Goal: Task Accomplishment & Management: Manage account settings

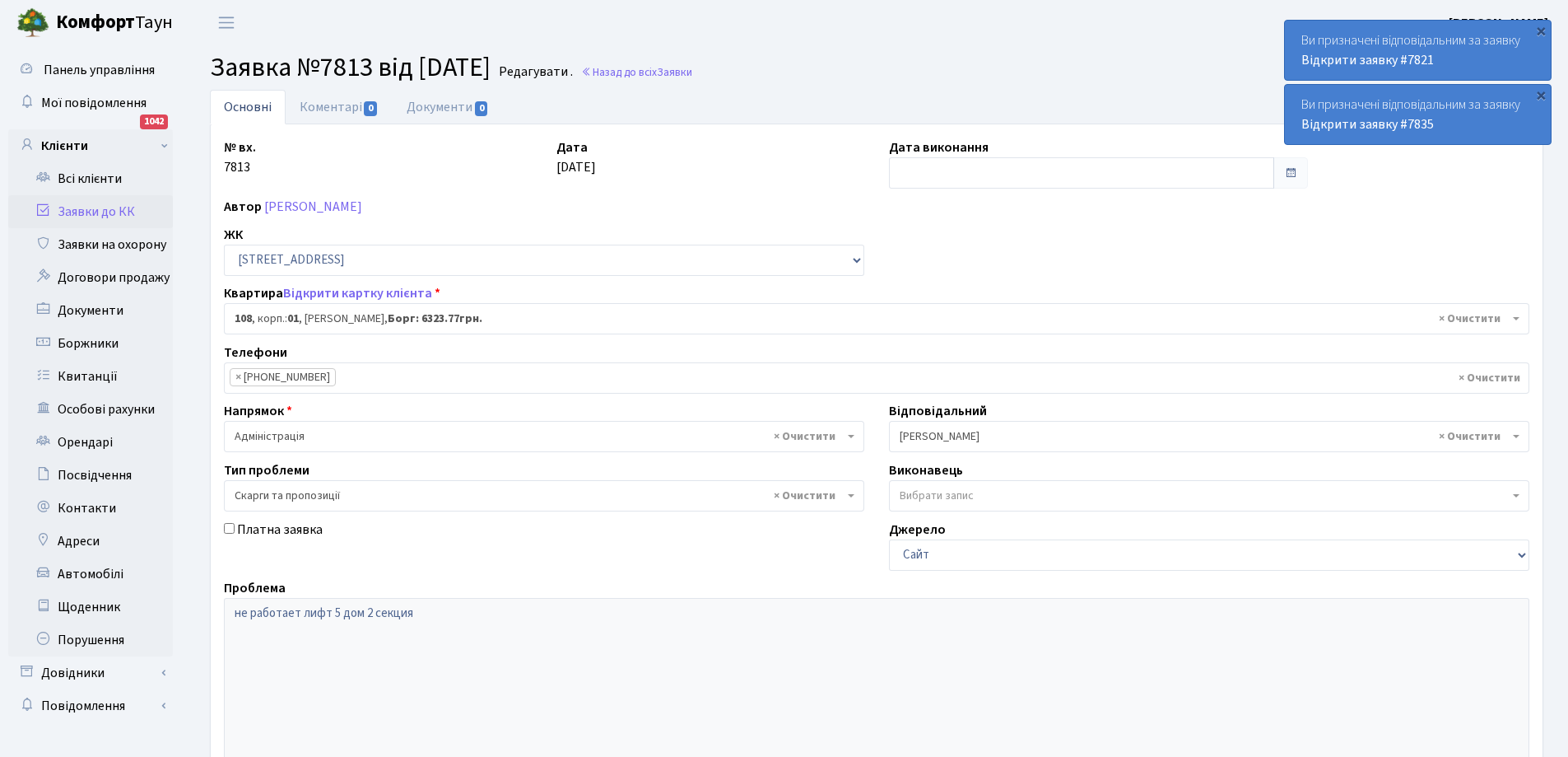
select select "20033"
select select "55"
click at [100, 213] on link "Заявки до КК" at bounding box center [90, 211] width 164 height 33
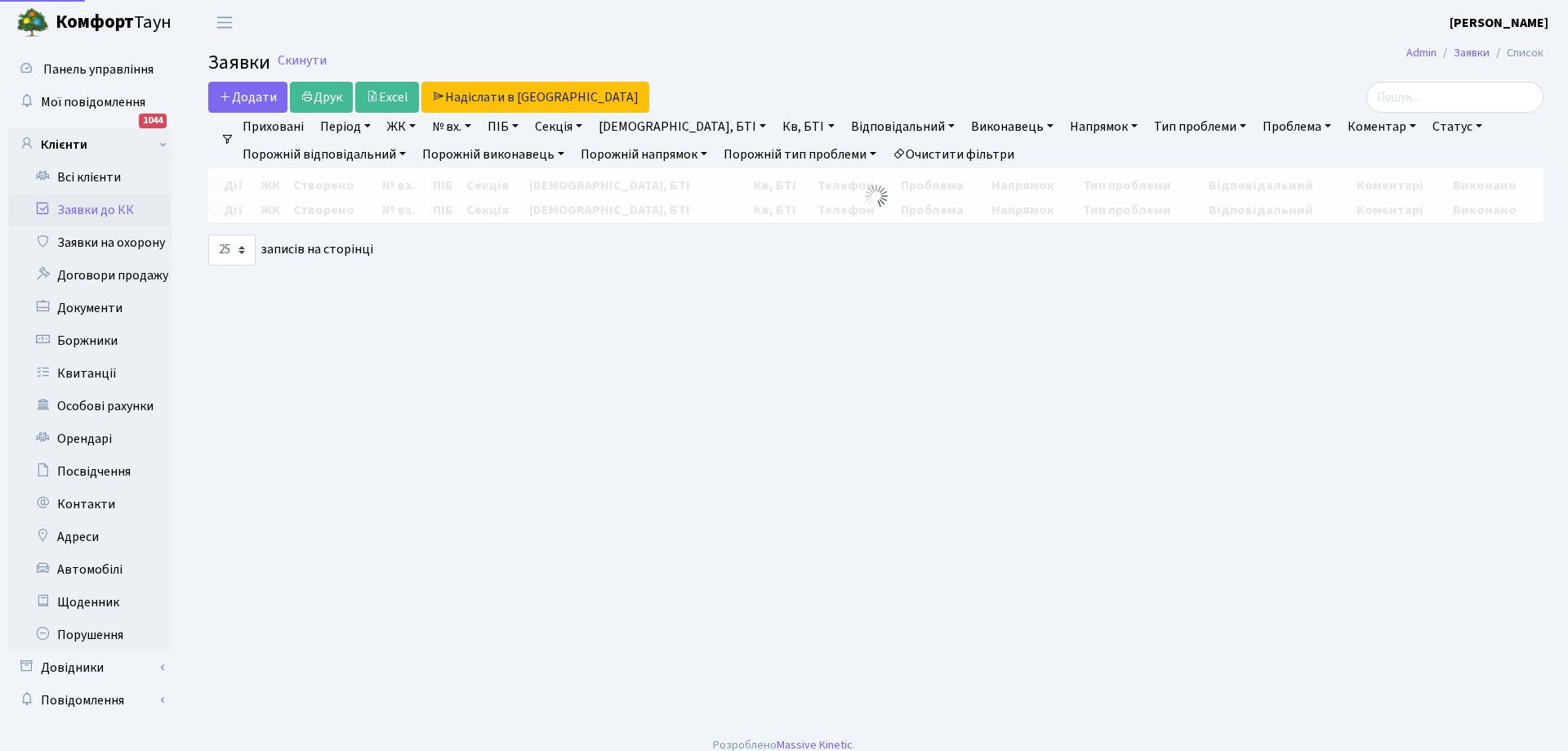
select select "25"
